Goal: Complete application form

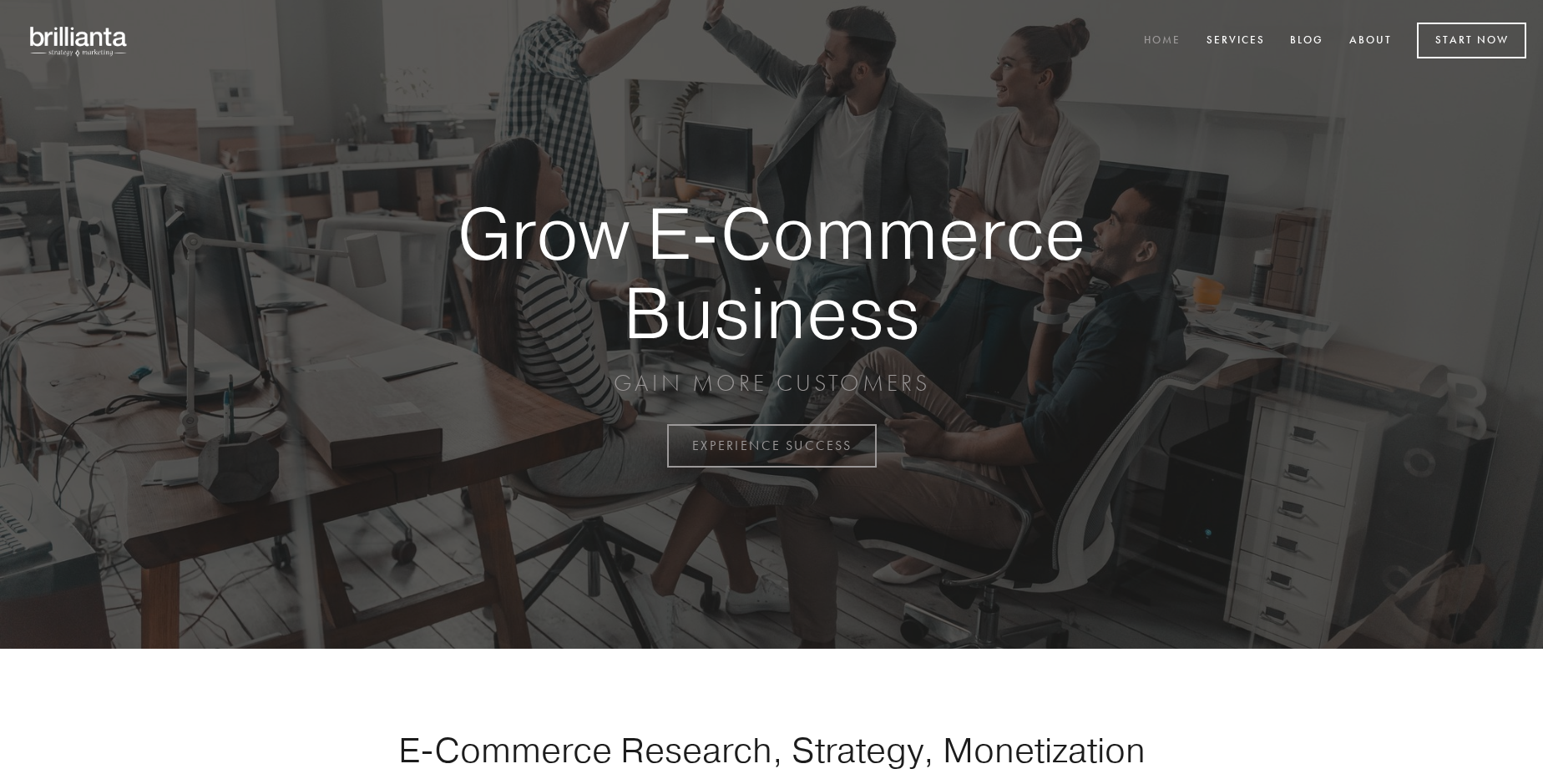
scroll to position [4377, 0]
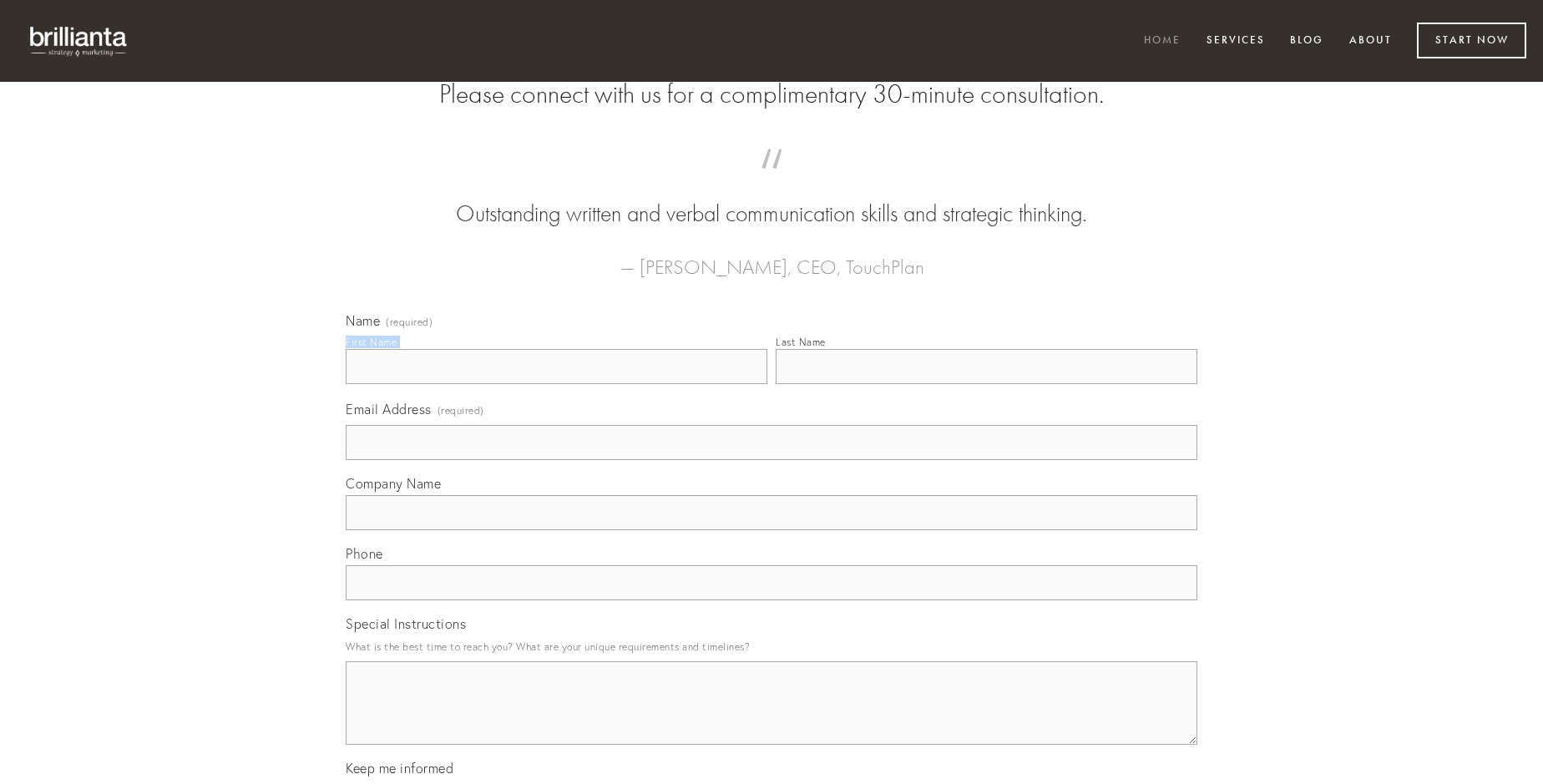
type input "[PERSON_NAME]"
click at [986, 384] on input "Last Name" at bounding box center [987, 367] width 422 height 35
type input "[PERSON_NAME]"
click at [772, 460] on input "Email Address (required)" at bounding box center [771, 443] width 851 height 35
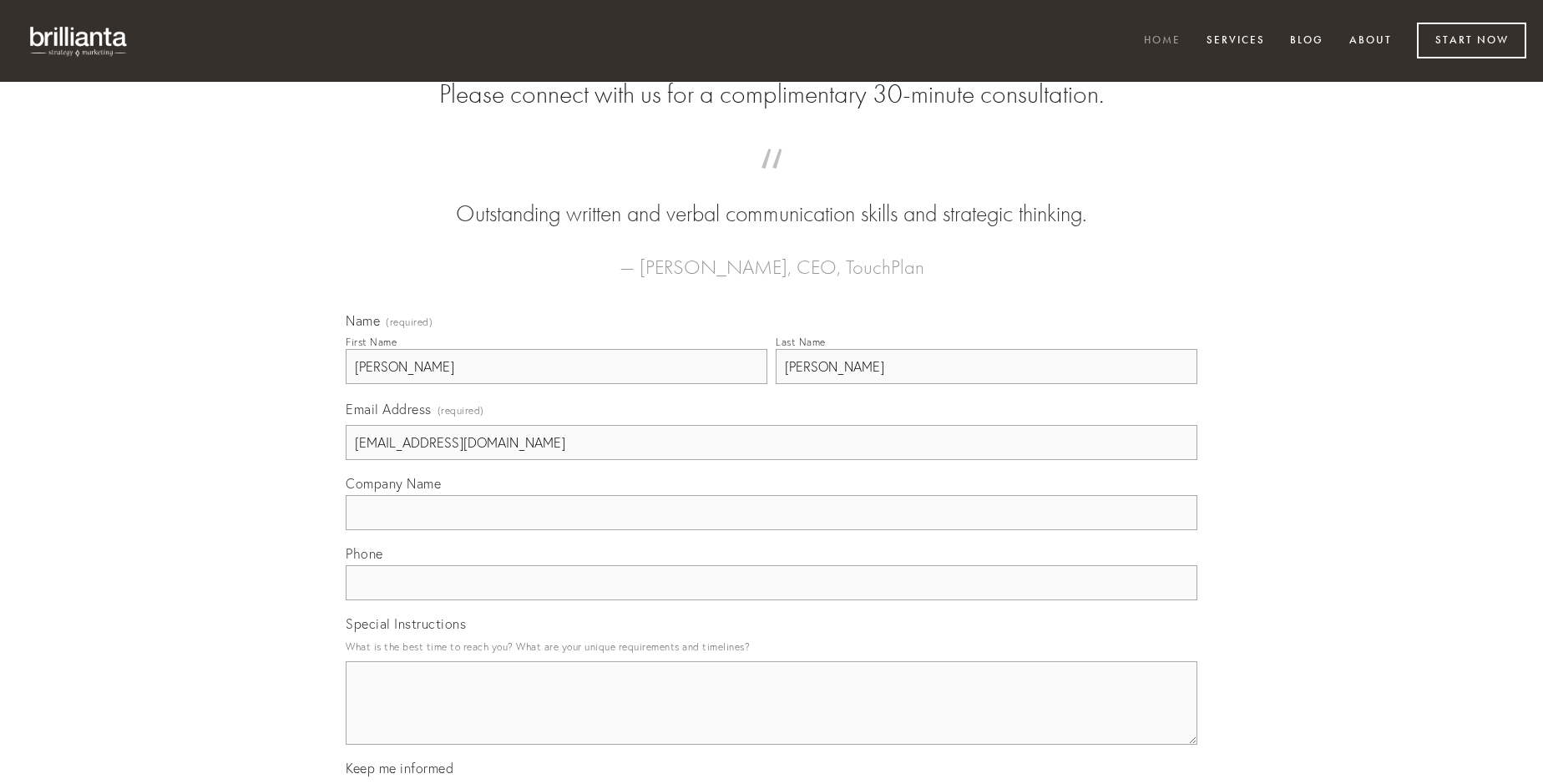
type input "[EMAIL_ADDRESS][DOMAIN_NAME]"
click at [772, 530] on input "Company Name" at bounding box center [771, 513] width 851 height 35
type input "articulus"
click at [772, 601] on input "text" at bounding box center [771, 583] width 851 height 35
click at [772, 718] on textarea "Special Instructions" at bounding box center [771, 703] width 851 height 84
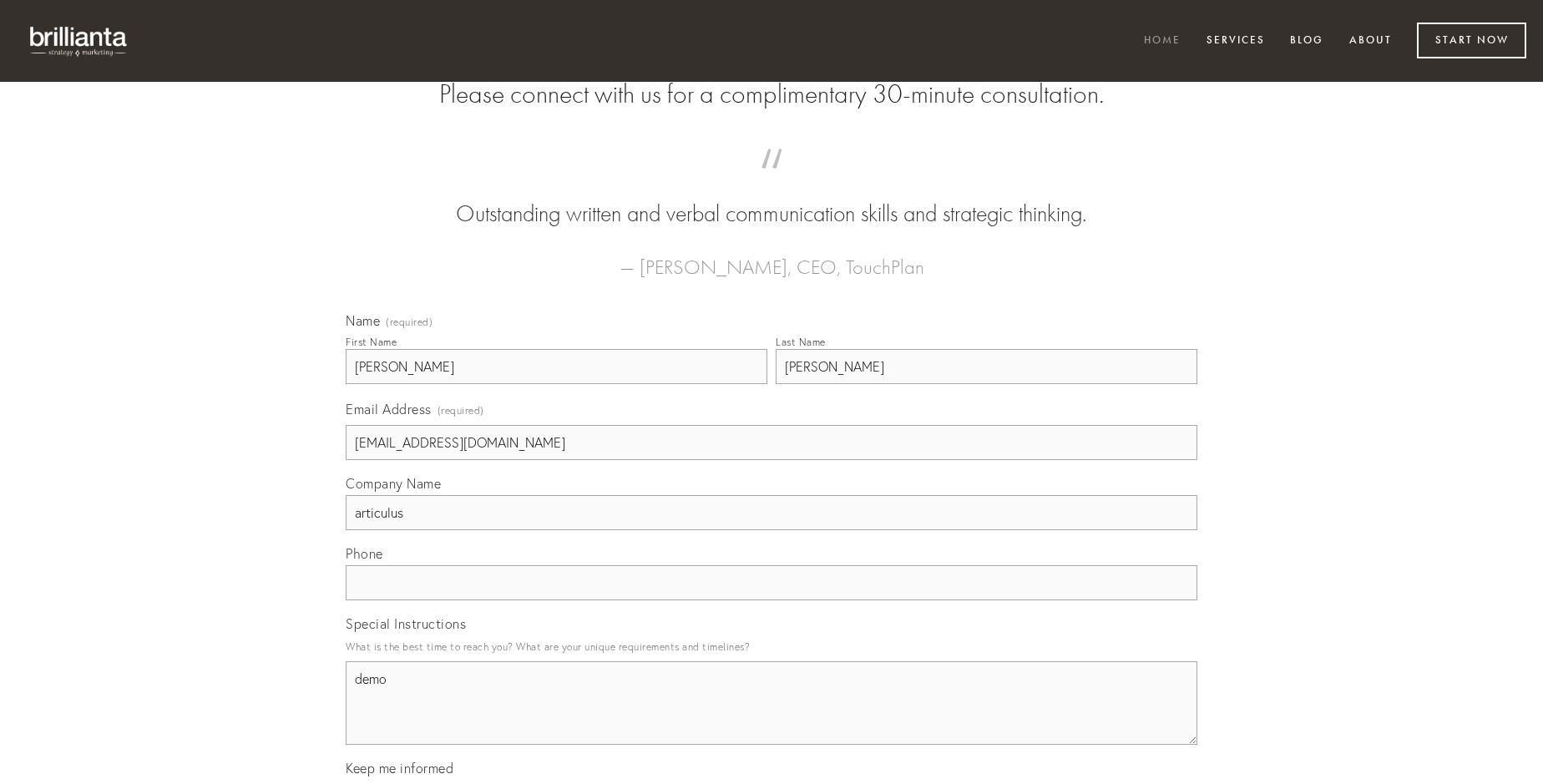
type textarea "demo"
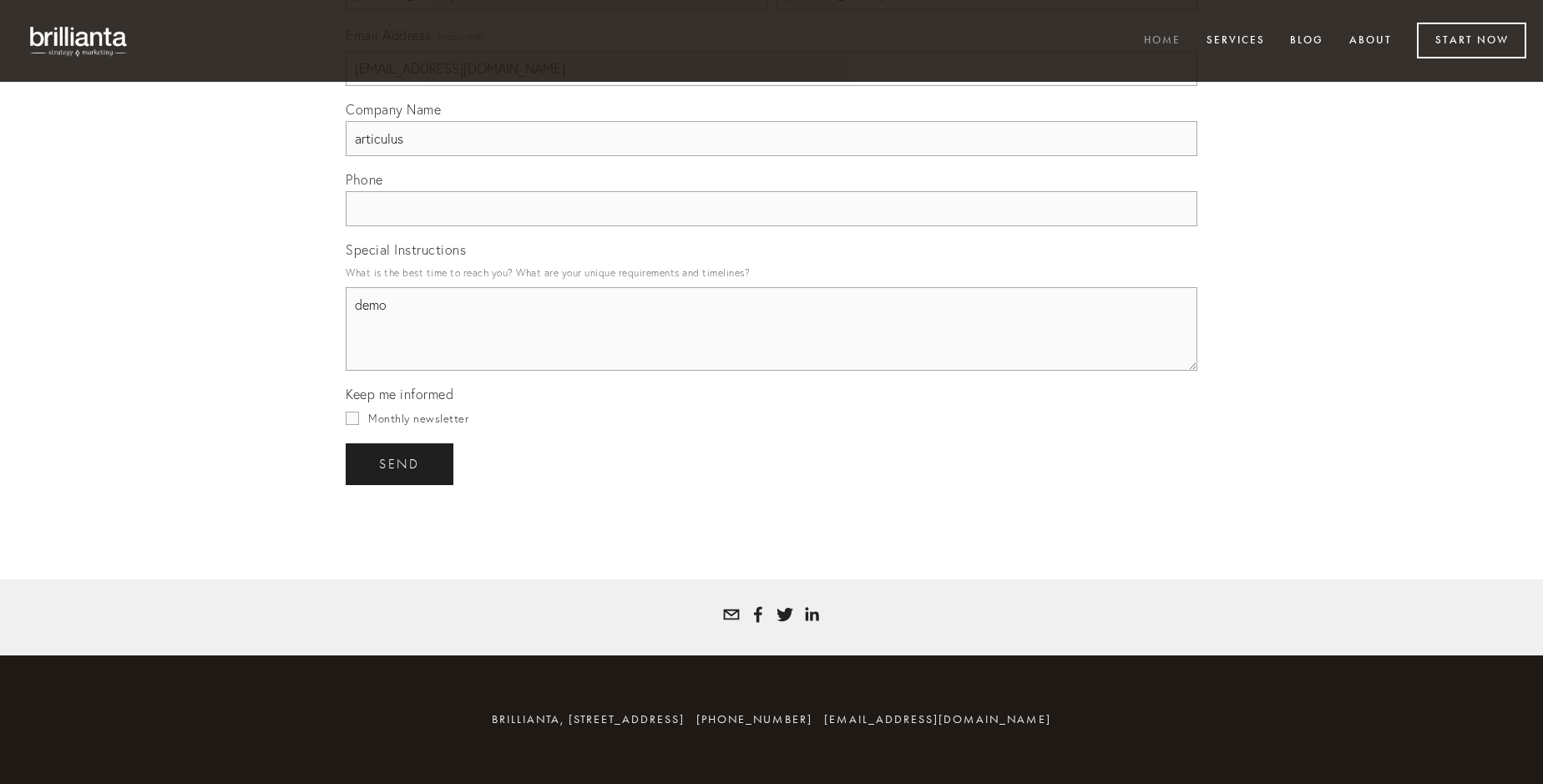
click at [401, 463] on span "send" at bounding box center [399, 463] width 41 height 15
